Goal: Task Accomplishment & Management: Complete application form

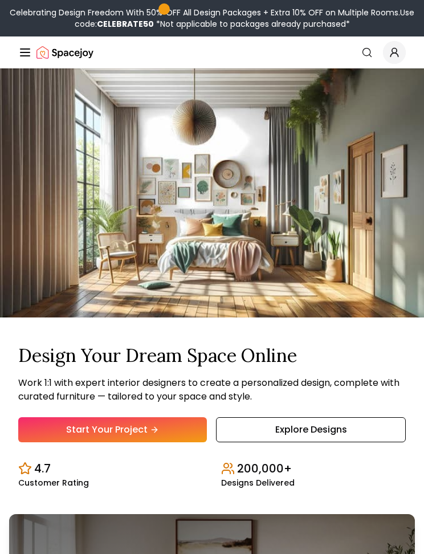
click at [166, 425] on link "Start Your Project" at bounding box center [112, 429] width 189 height 25
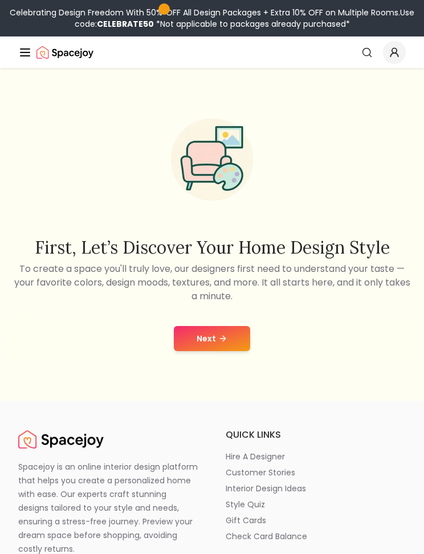
click at [228, 330] on button "Next" at bounding box center [212, 338] width 76 height 25
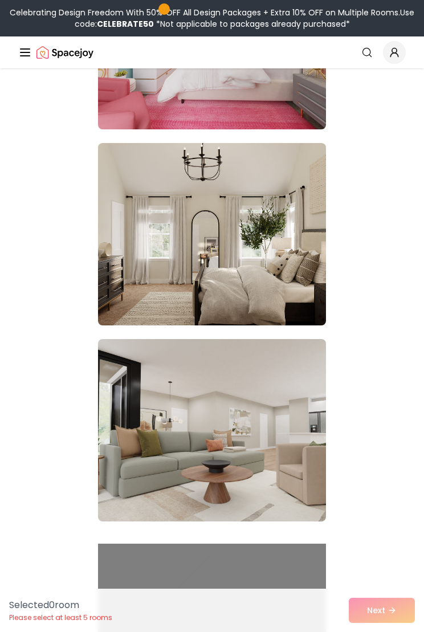
scroll to position [1641, 0]
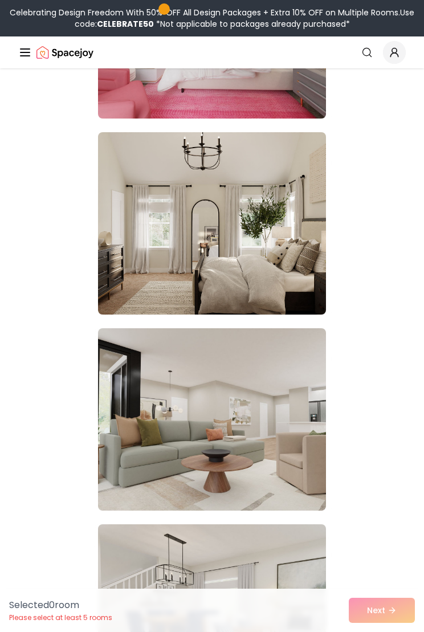
click at [374, 553] on div "Selected 0 room Please select at least 5 rooms Next" at bounding box center [212, 610] width 424 height 43
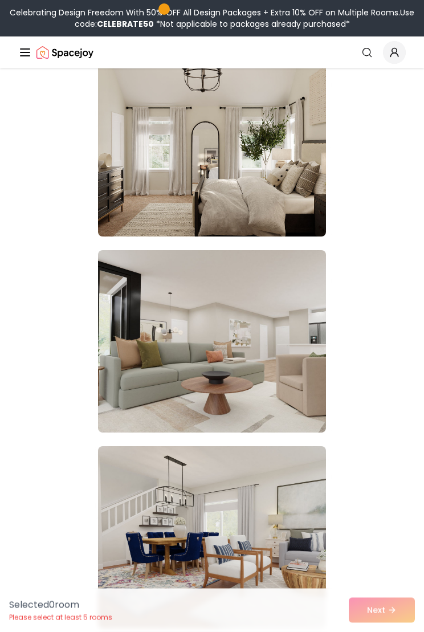
scroll to position [1722, 0]
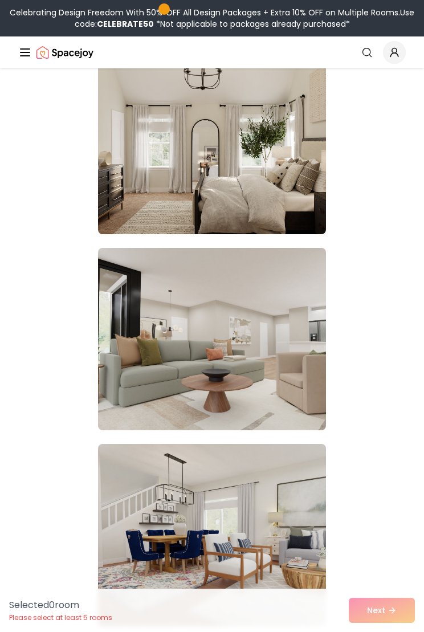
click at [295, 202] on img at bounding box center [212, 143] width 228 height 182
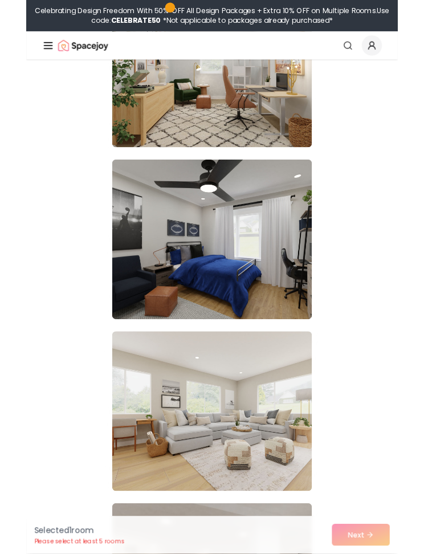
scroll to position [5904, 0]
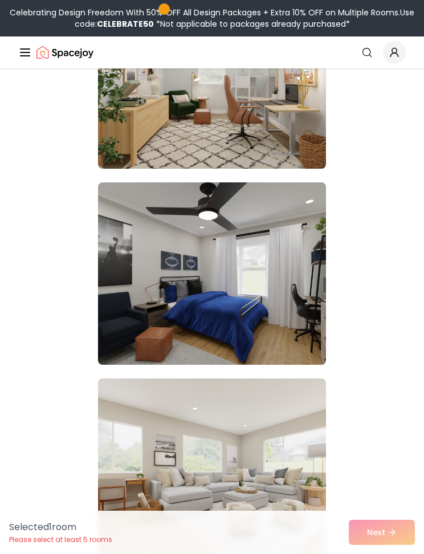
click at [301, 206] on img at bounding box center [212, 273] width 228 height 182
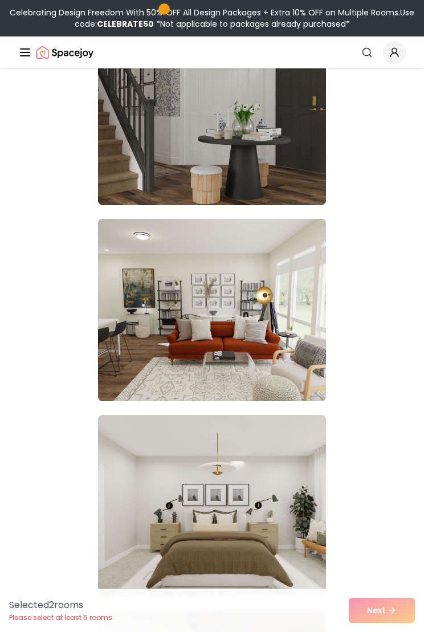
scroll to position [6651, 0]
click at [282, 480] on img at bounding box center [212, 506] width 228 height 182
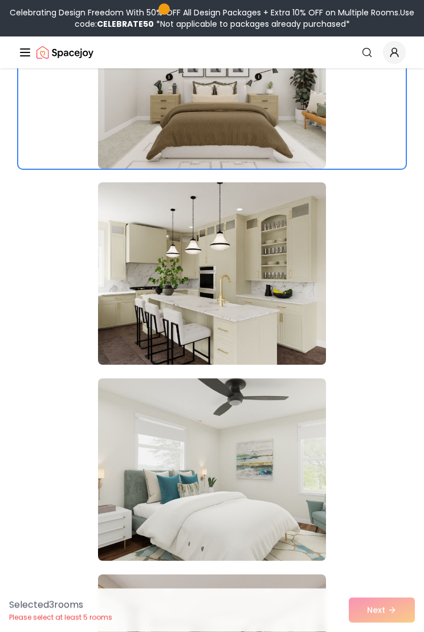
scroll to position [7081, 0]
click at [303, 439] on img at bounding box center [212, 469] width 228 height 182
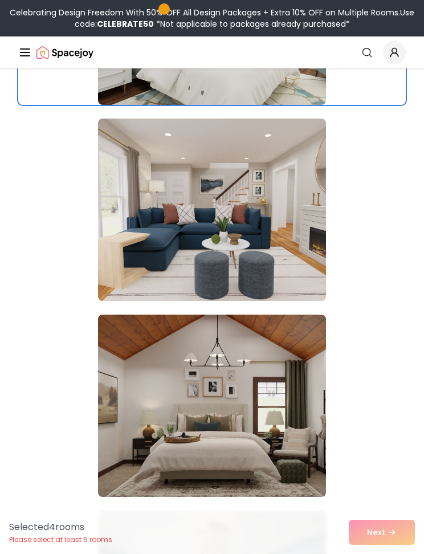
scroll to position [7534, 0]
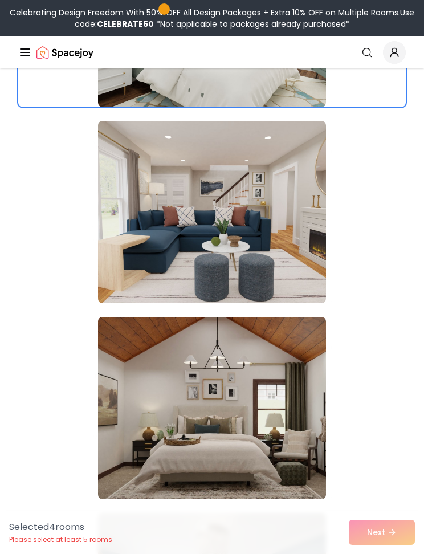
click at [289, 399] on img at bounding box center [212, 408] width 228 height 182
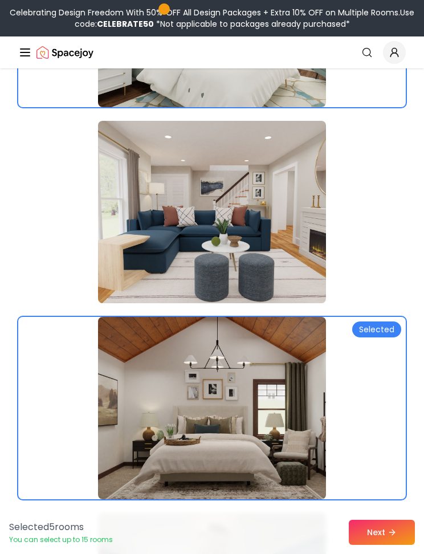
click at [378, 527] on button "Next" at bounding box center [382, 532] width 66 height 25
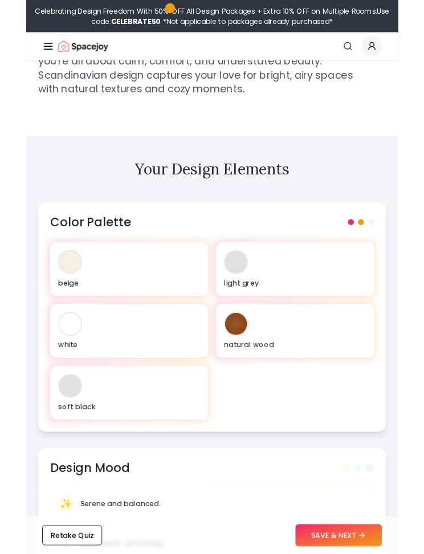
scroll to position [332, 0]
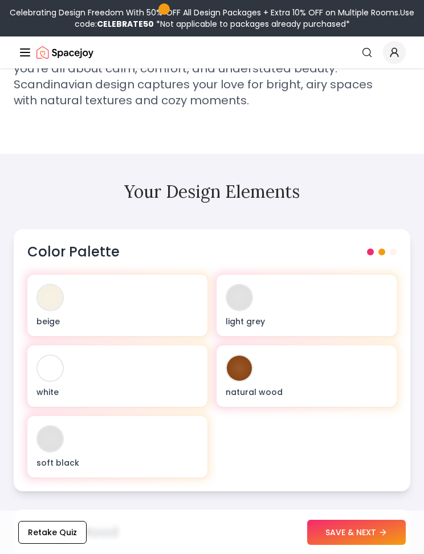
click at [357, 527] on button "SAVE & NEXT" at bounding box center [356, 532] width 99 height 25
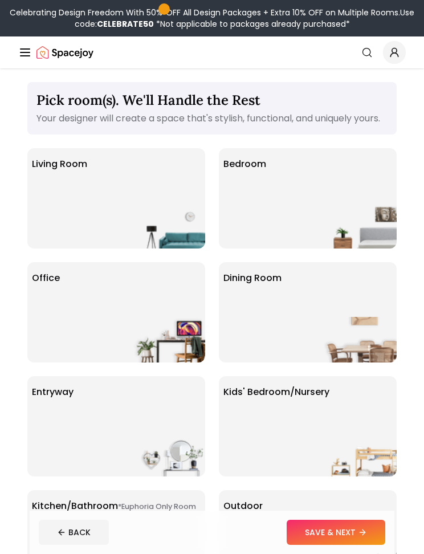
click at [308, 217] on div "Bedroom" at bounding box center [308, 198] width 178 height 100
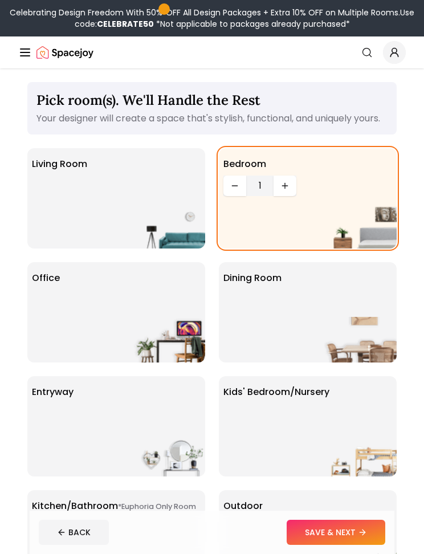
click at [352, 539] on button "SAVE & NEXT" at bounding box center [336, 532] width 99 height 25
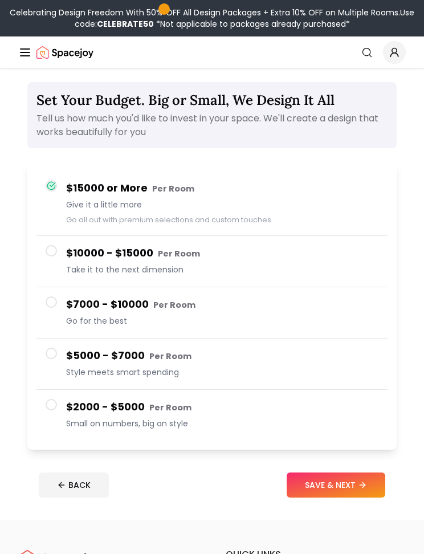
click at [55, 356] on span at bounding box center [51, 353] width 11 height 11
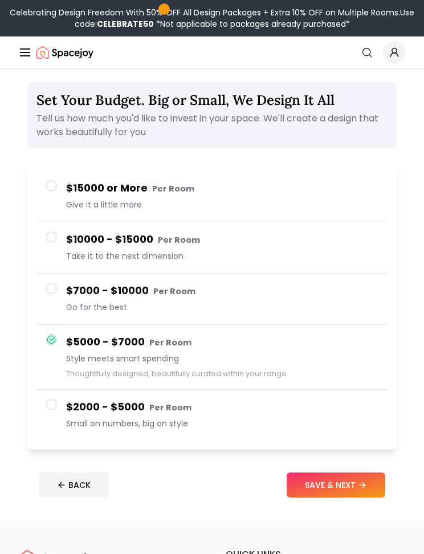
click at [54, 418] on button "$2000 - $5000 Per Room Small on numbers, big on style" at bounding box center [211, 415] width 351 height 51
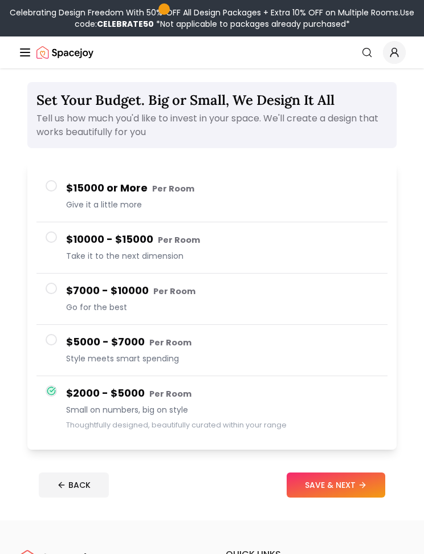
click at [320, 488] on button "SAVE & NEXT" at bounding box center [336, 484] width 99 height 25
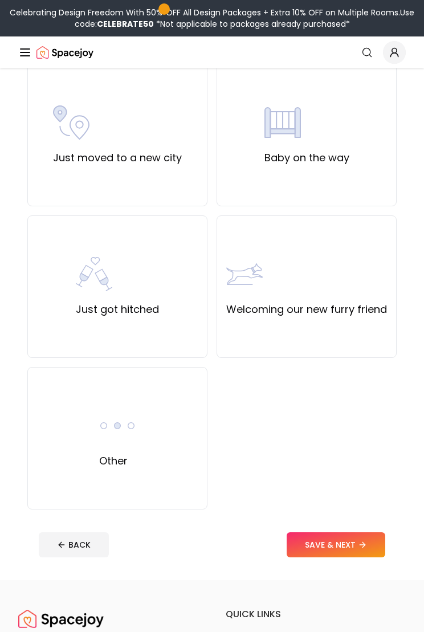
scroll to position [559, 0]
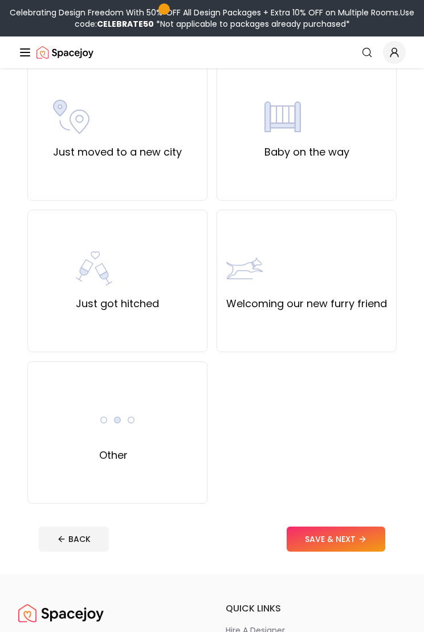
click at [149, 431] on div "Other" at bounding box center [117, 432] width 180 height 142
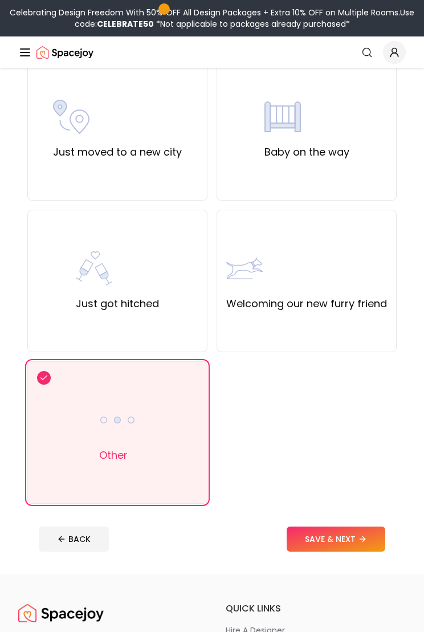
click at [345, 533] on button "SAVE & NEXT" at bounding box center [336, 539] width 99 height 25
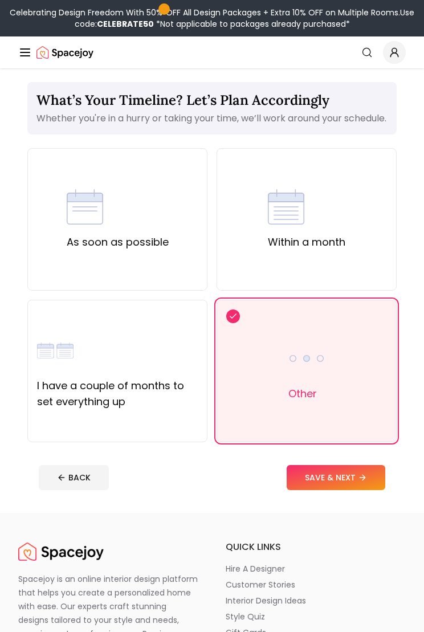
click at [184, 287] on div "As soon as possible" at bounding box center [117, 219] width 180 height 142
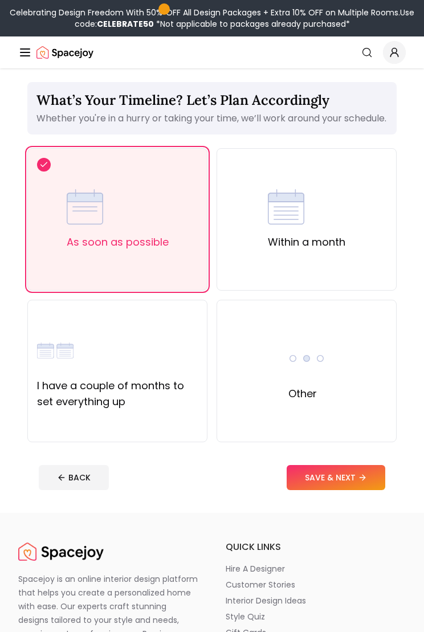
click at [356, 490] on button "SAVE & NEXT" at bounding box center [336, 477] width 99 height 25
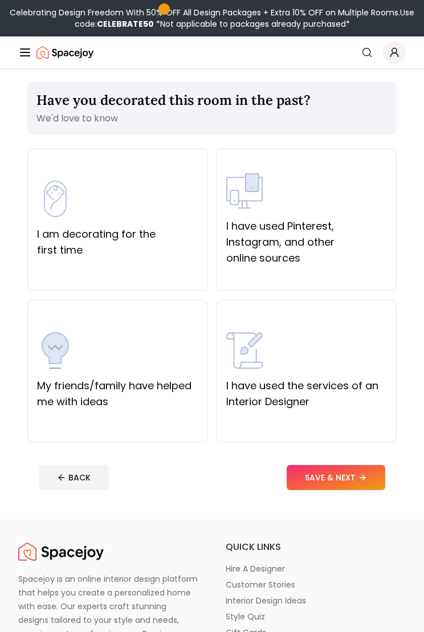
click at [347, 479] on button "SAVE & NEXT" at bounding box center [336, 477] width 99 height 25
